Goal: Navigation & Orientation: Find specific page/section

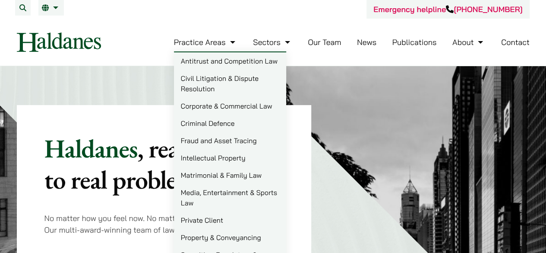
click at [208, 108] on link "Corporate & Commercial Law" at bounding box center [230, 105] width 112 height 17
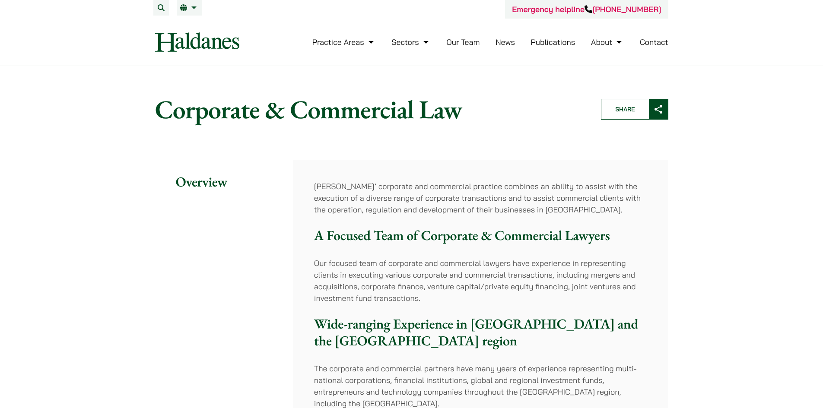
click at [466, 43] on link "Our Team" at bounding box center [462, 42] width 33 height 10
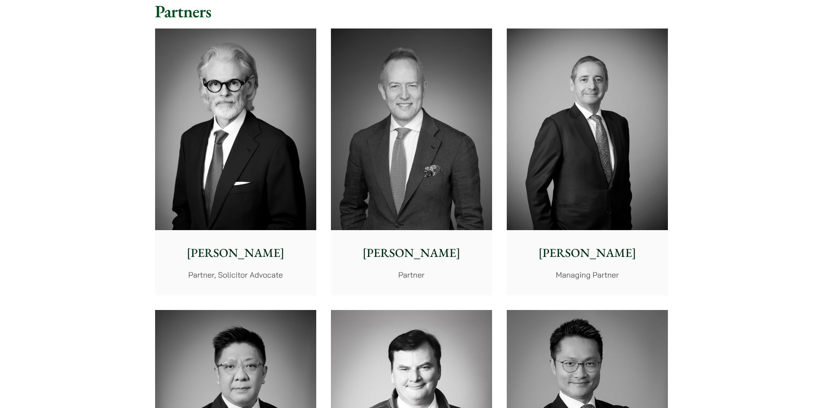
scroll to position [432, 0]
